Goal: Complete application form

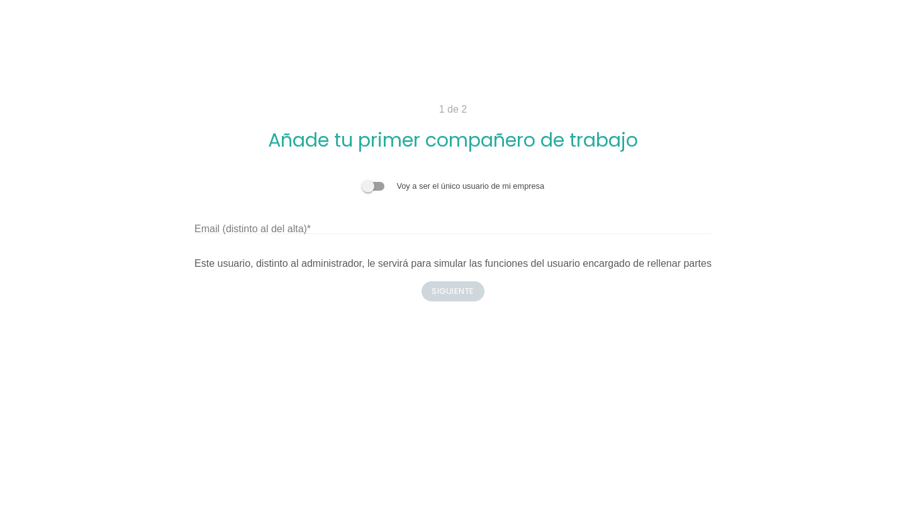
click at [383, 187] on span at bounding box center [373, 186] width 23 height 9
click at [362, 180] on input "checkbox" at bounding box center [362, 180] width 0 height 0
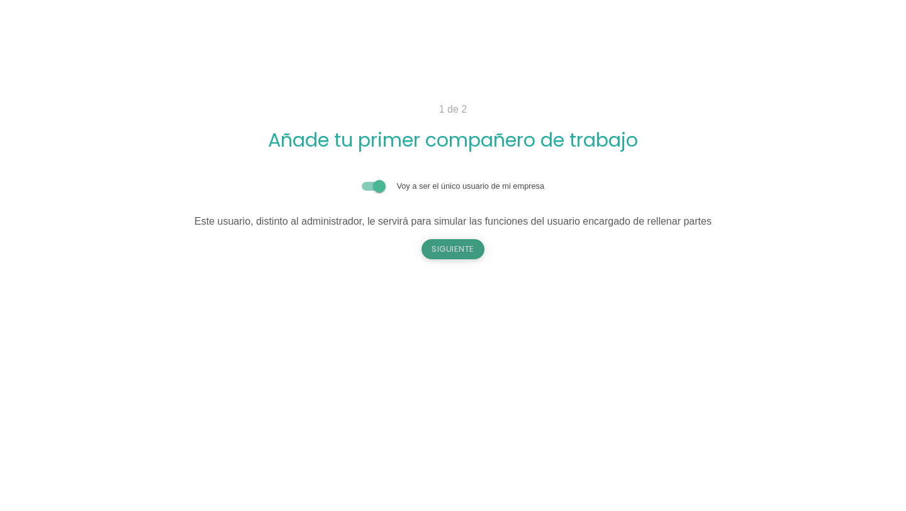
click at [456, 247] on button "Siguiente" at bounding box center [453, 249] width 63 height 20
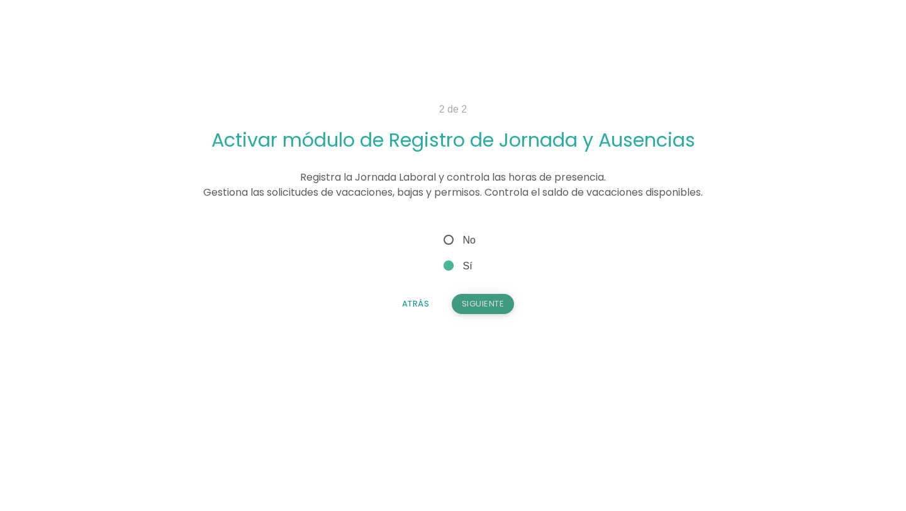
click at [493, 301] on button "Siguiente" at bounding box center [483, 304] width 63 height 20
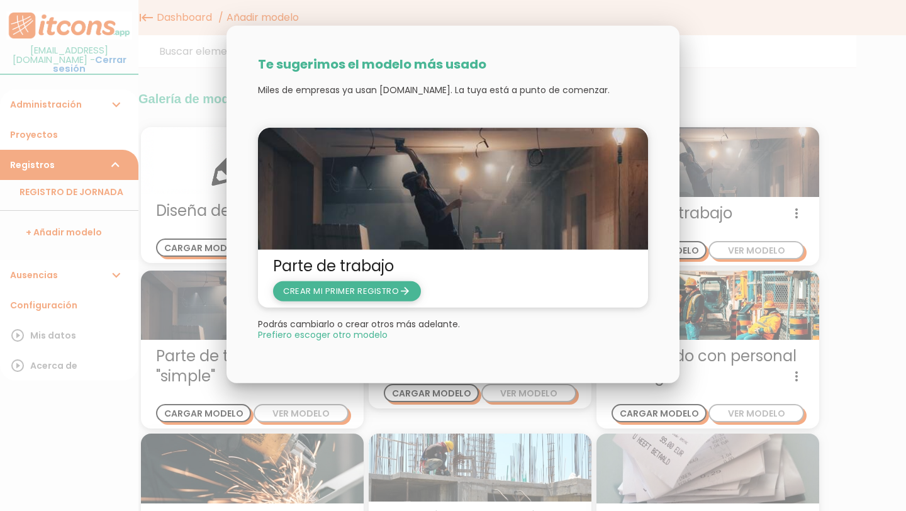
click at [365, 294] on span "CREAR MI PRIMER REGISTRO arrow_forward" at bounding box center [347, 290] width 128 height 12
